Goal: Check status: Check status

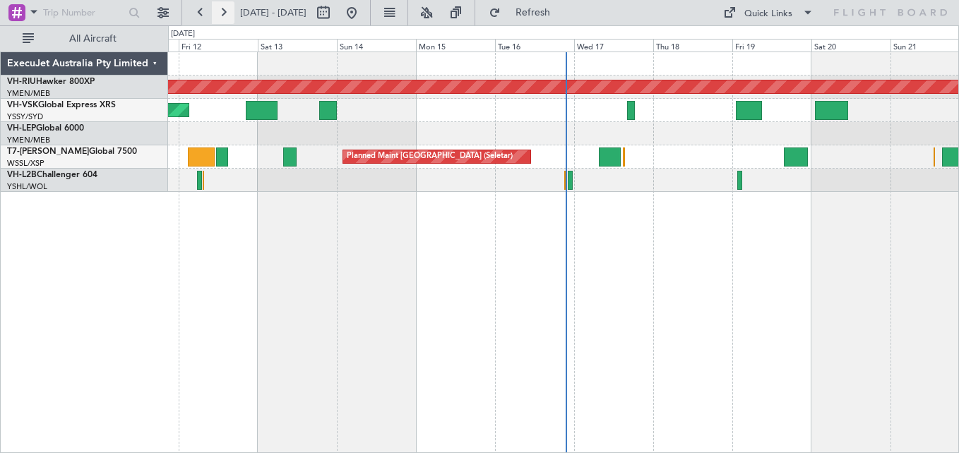
click at [224, 11] on button at bounding box center [223, 12] width 23 height 23
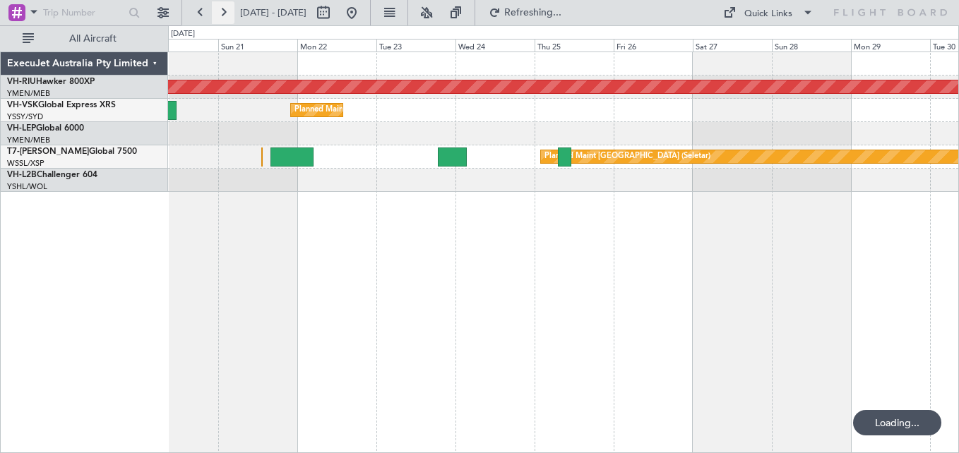
click at [224, 11] on button at bounding box center [223, 12] width 23 height 23
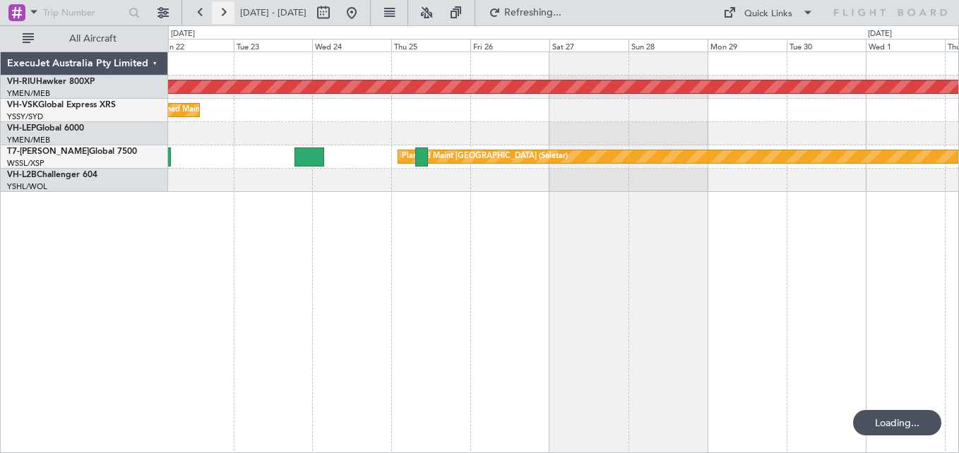
click at [224, 11] on button at bounding box center [223, 12] width 23 height 23
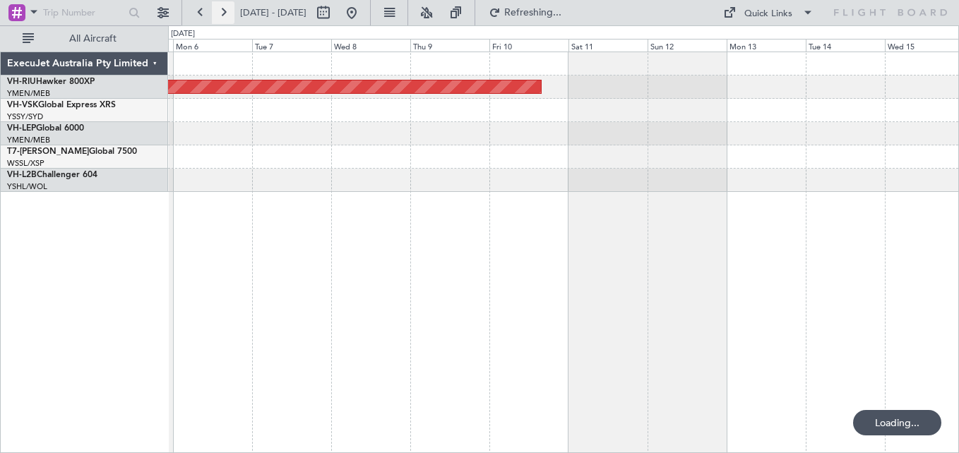
click at [224, 11] on button at bounding box center [223, 12] width 23 height 23
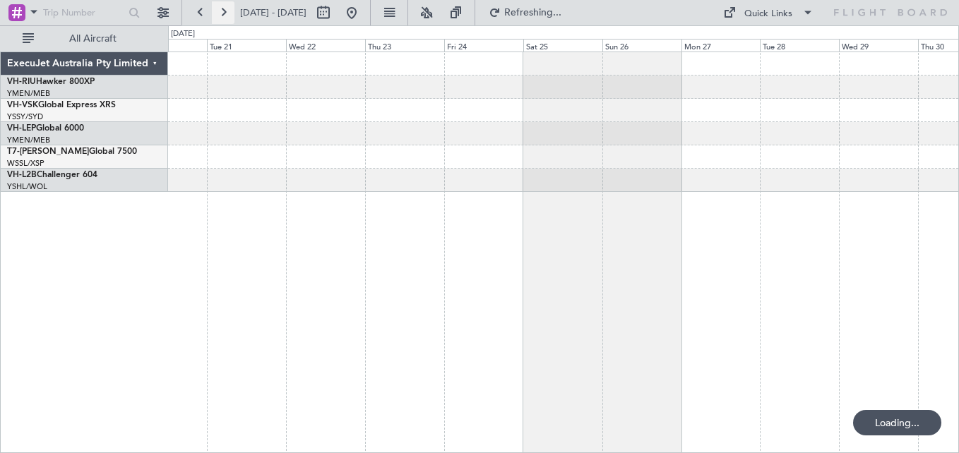
click at [224, 11] on button at bounding box center [223, 12] width 23 height 23
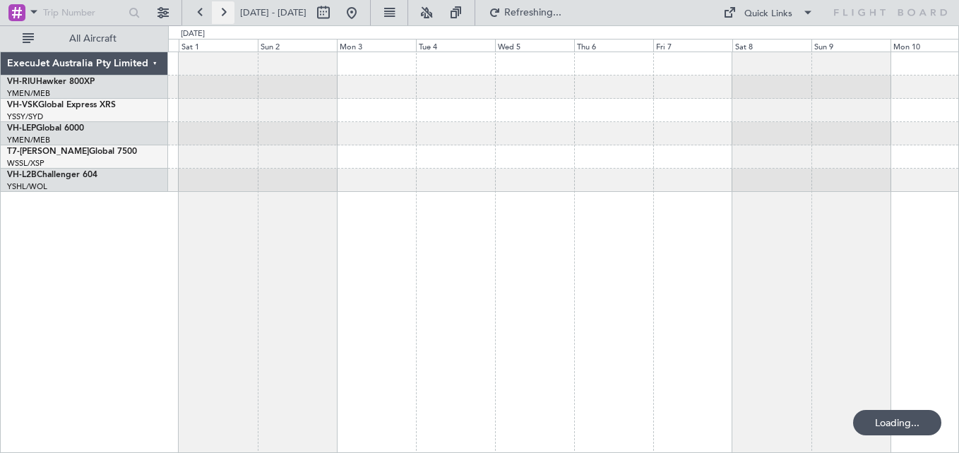
click at [224, 11] on button at bounding box center [223, 12] width 23 height 23
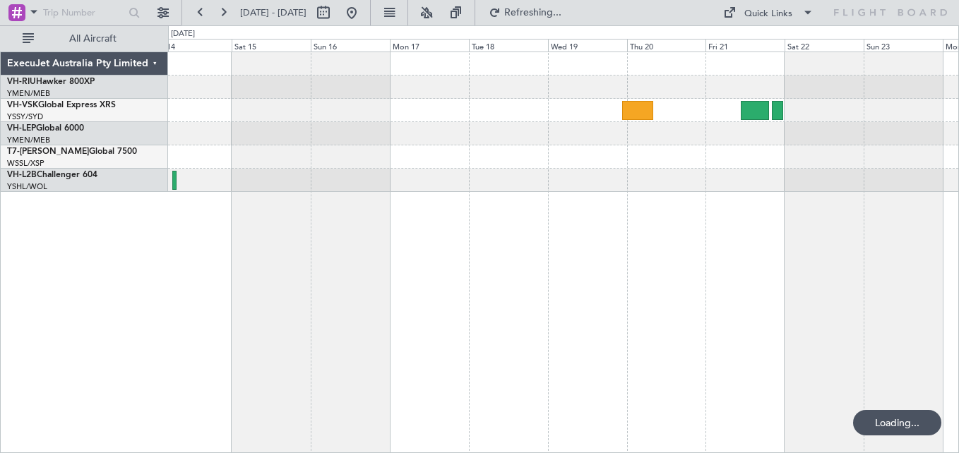
click at [500, 184] on div at bounding box center [563, 253] width 791 height 402
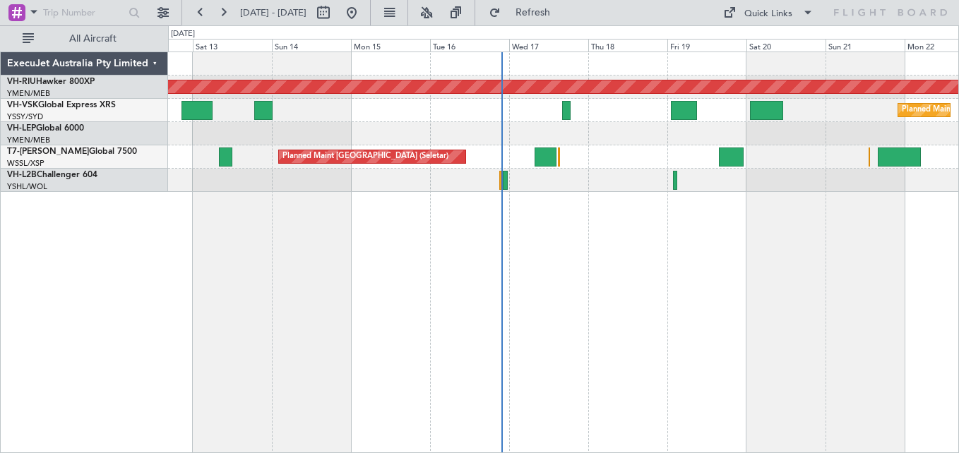
click at [587, 123] on div "Planned Maint Melbourne (Essendon) Planned Maint Sydney (Kingsford Smith Intl) …" at bounding box center [563, 122] width 790 height 140
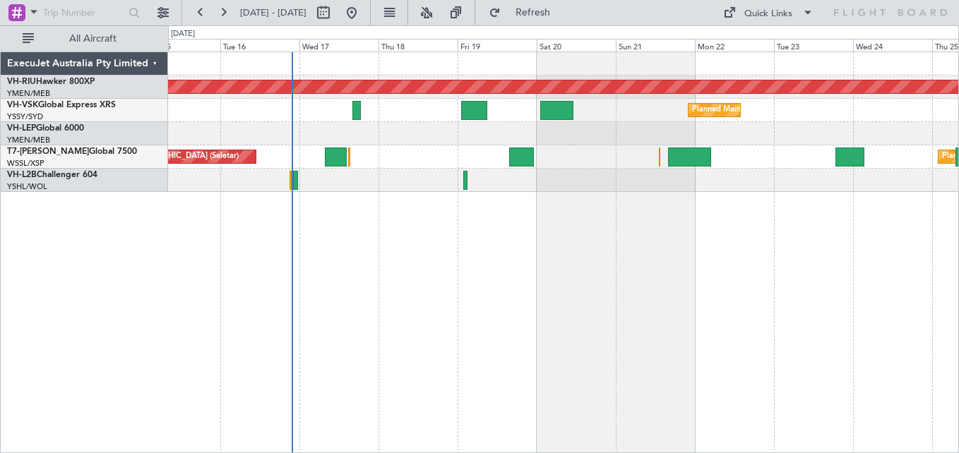
click at [608, 97] on div "Planned Maint Melbourne (Essendon) Planned Maint Sydney (Kingsford Smith Intl) …" at bounding box center [563, 122] width 790 height 140
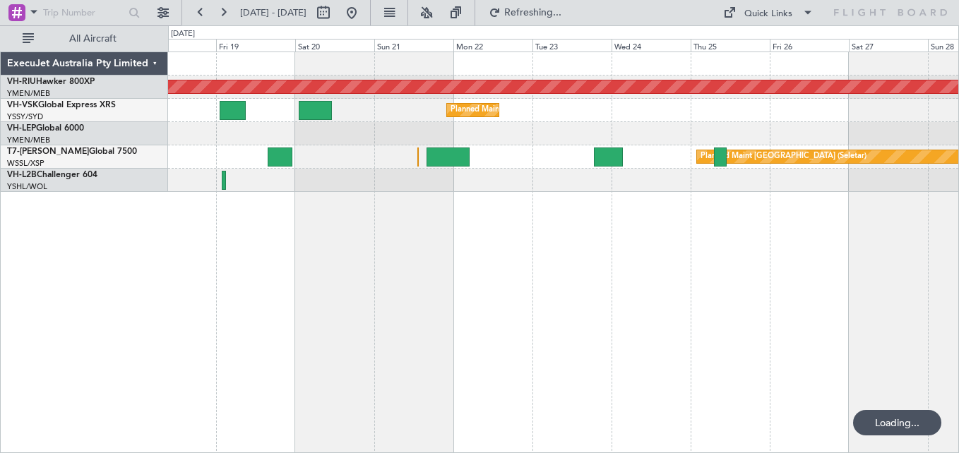
click at [562, 121] on div "Planned Maint Sydney ([PERSON_NAME] Intl)" at bounding box center [563, 110] width 790 height 23
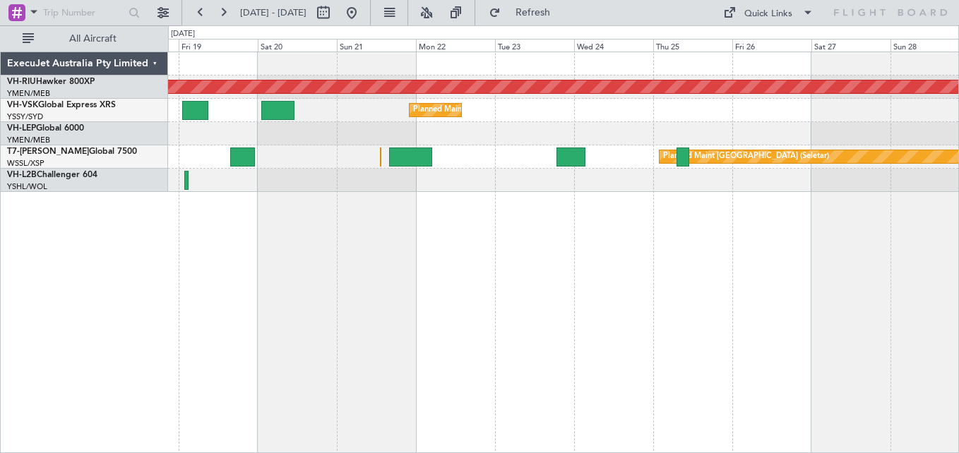
click at [623, 124] on div "Planned Maint Melbourne (Essendon) Planned Maint Sydney (Kingsford Smith Intl) …" at bounding box center [563, 122] width 790 height 140
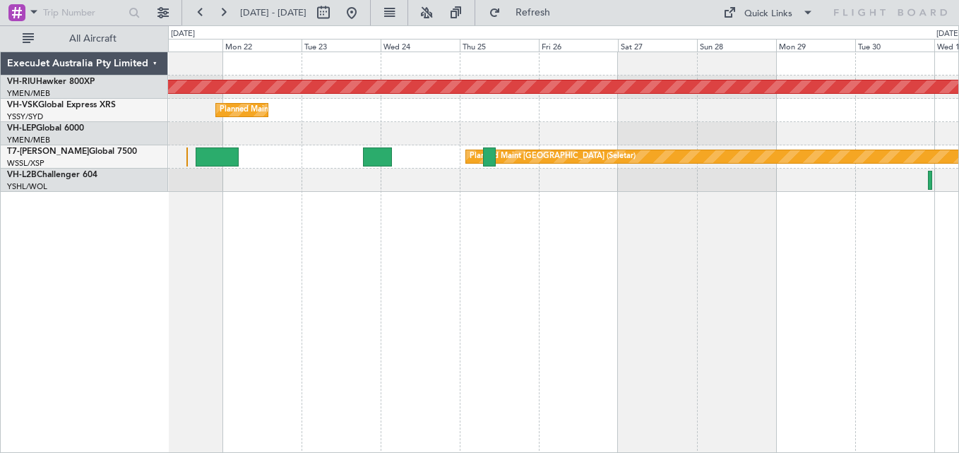
click at [647, 119] on div "Planned Maint Sydney ([PERSON_NAME] Intl)" at bounding box center [563, 110] width 790 height 23
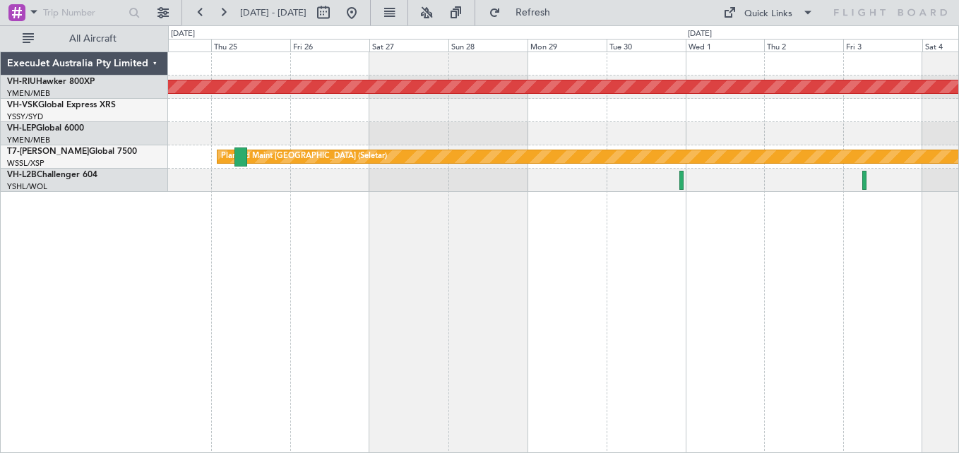
click at [647, 116] on div "Planned Maint Sydney ([PERSON_NAME] Intl)" at bounding box center [563, 110] width 790 height 23
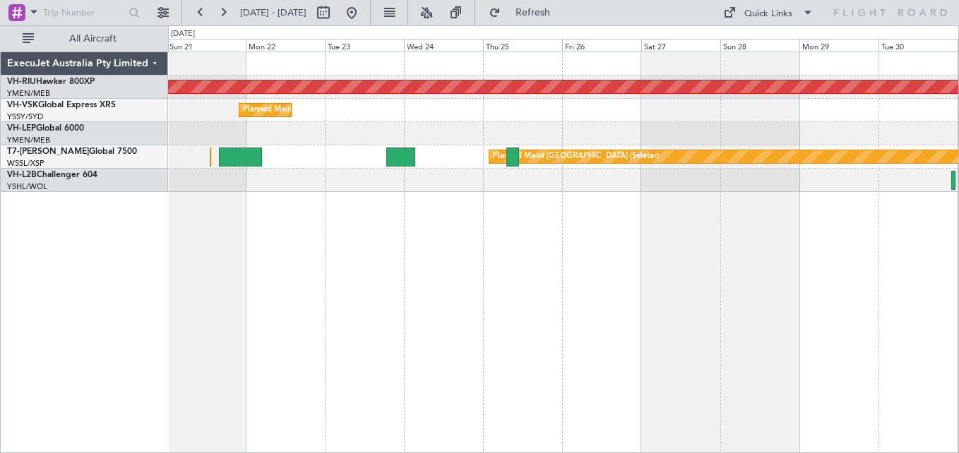
click at [884, 104] on div "Planned Maint Sydney ([PERSON_NAME] Intl)" at bounding box center [563, 110] width 790 height 23
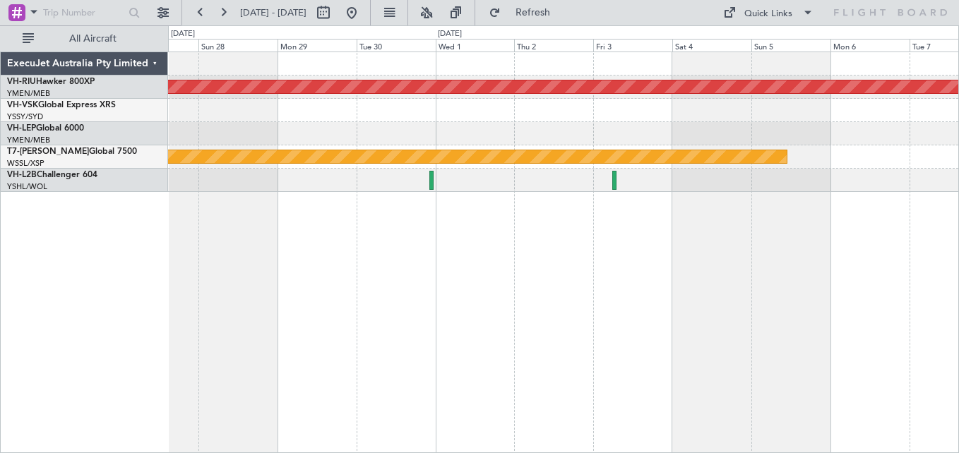
click at [663, 130] on div at bounding box center [563, 133] width 790 height 23
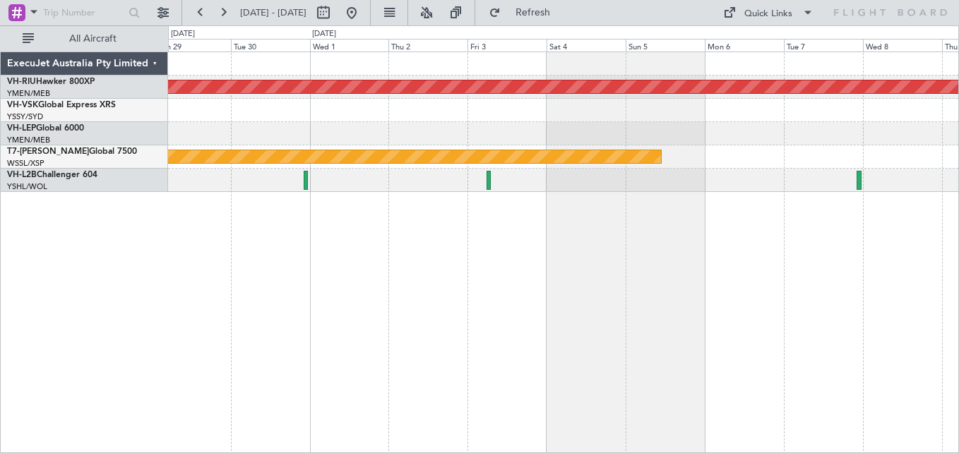
click at [685, 135] on div at bounding box center [563, 133] width 790 height 23
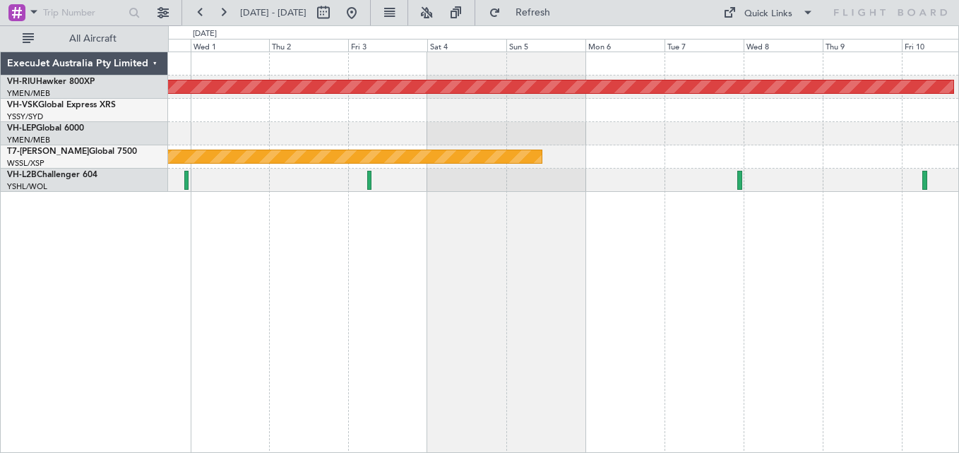
click at [719, 132] on div at bounding box center [563, 133] width 790 height 23
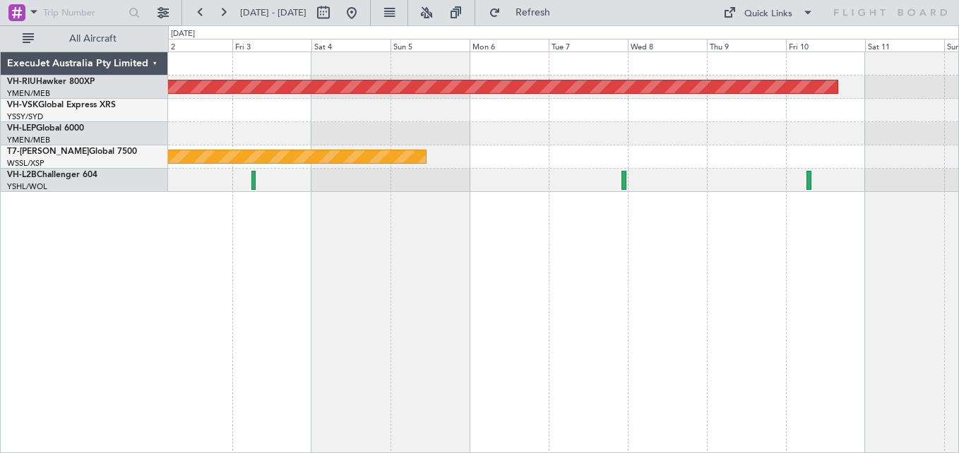
click at [758, 140] on div at bounding box center [563, 133] width 790 height 23
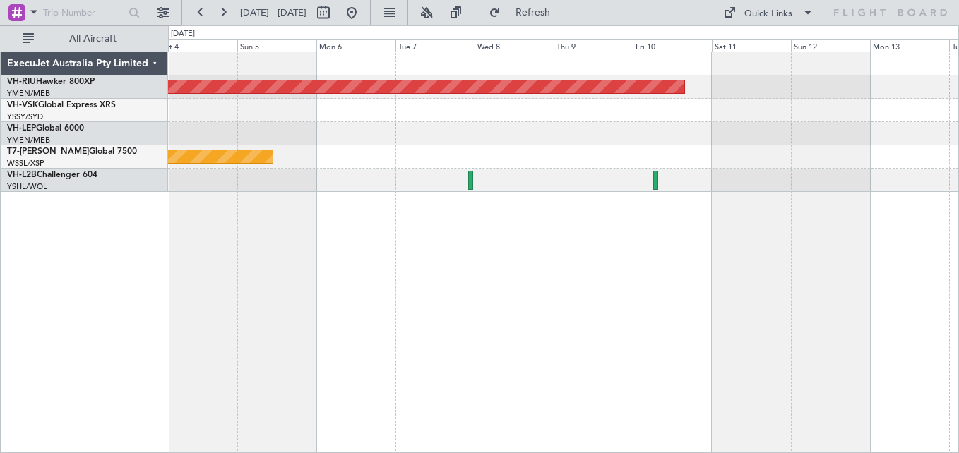
click at [724, 136] on div at bounding box center [563, 133] width 790 height 23
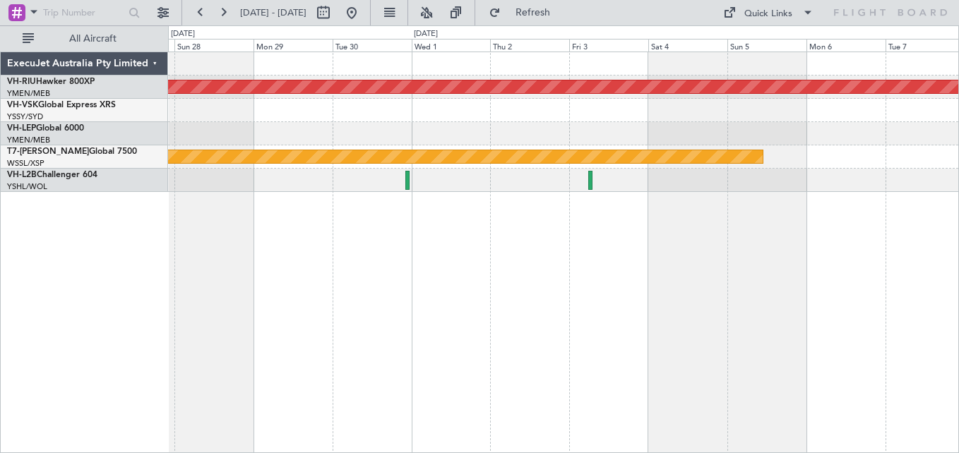
click at [783, 122] on div "Planned Maint Melbourne (Essendon) Planned Maint Singapore (Seletar)" at bounding box center [563, 122] width 790 height 140
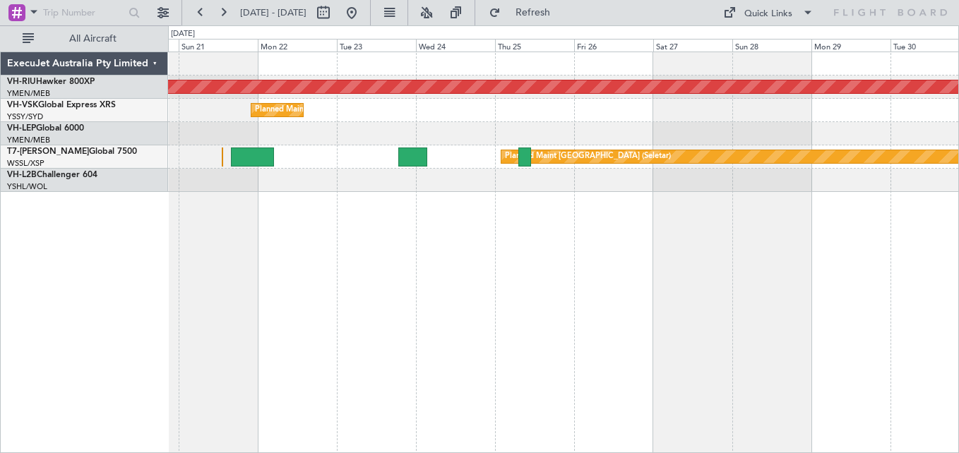
click at [769, 126] on div at bounding box center [563, 133] width 790 height 23
